Goal: Navigation & Orientation: Understand site structure

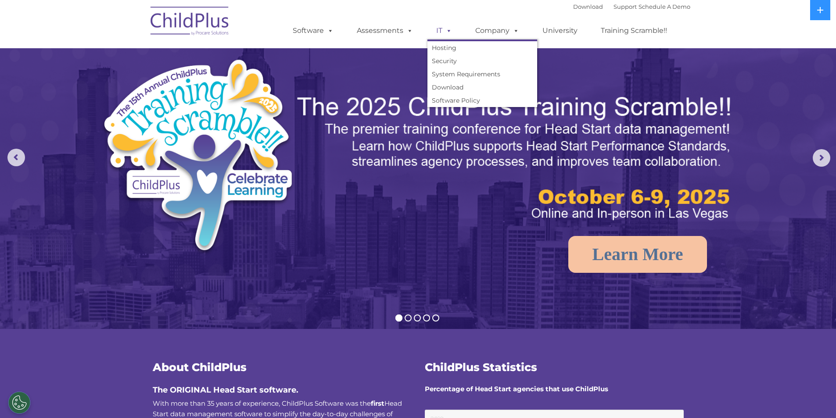
click at [446, 28] on span at bounding box center [447, 30] width 10 height 8
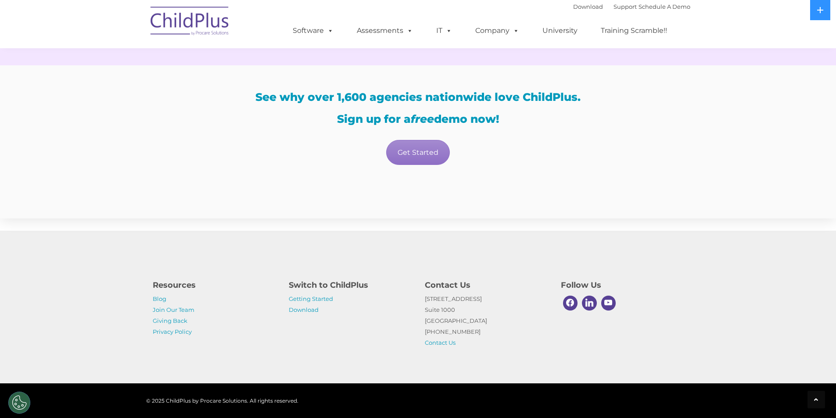
scroll to position [1498, 0]
click at [306, 298] on link "Getting Started" at bounding box center [311, 298] width 44 height 7
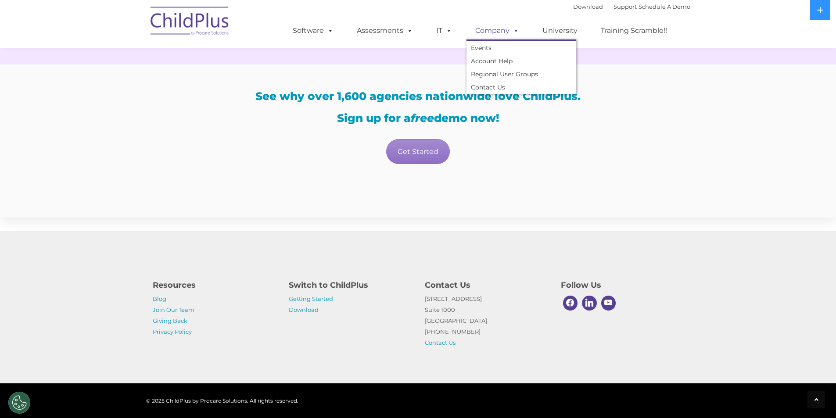
click at [523, 29] on link "Company" at bounding box center [497, 31] width 61 height 18
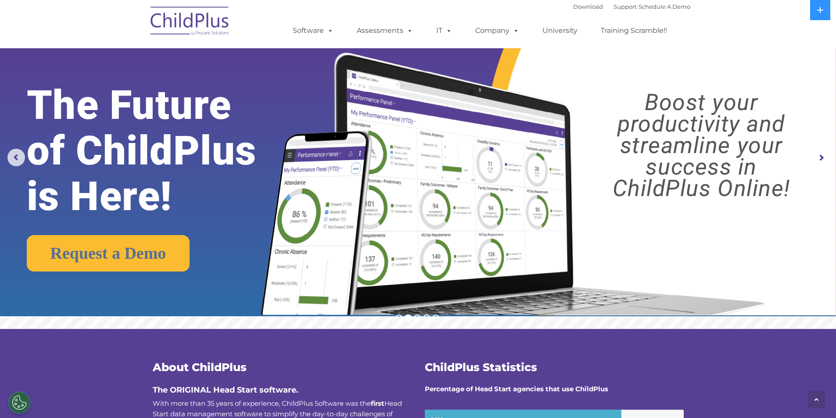
scroll to position [1498, 0]
